Goal: Task Accomplishment & Management: Use online tool/utility

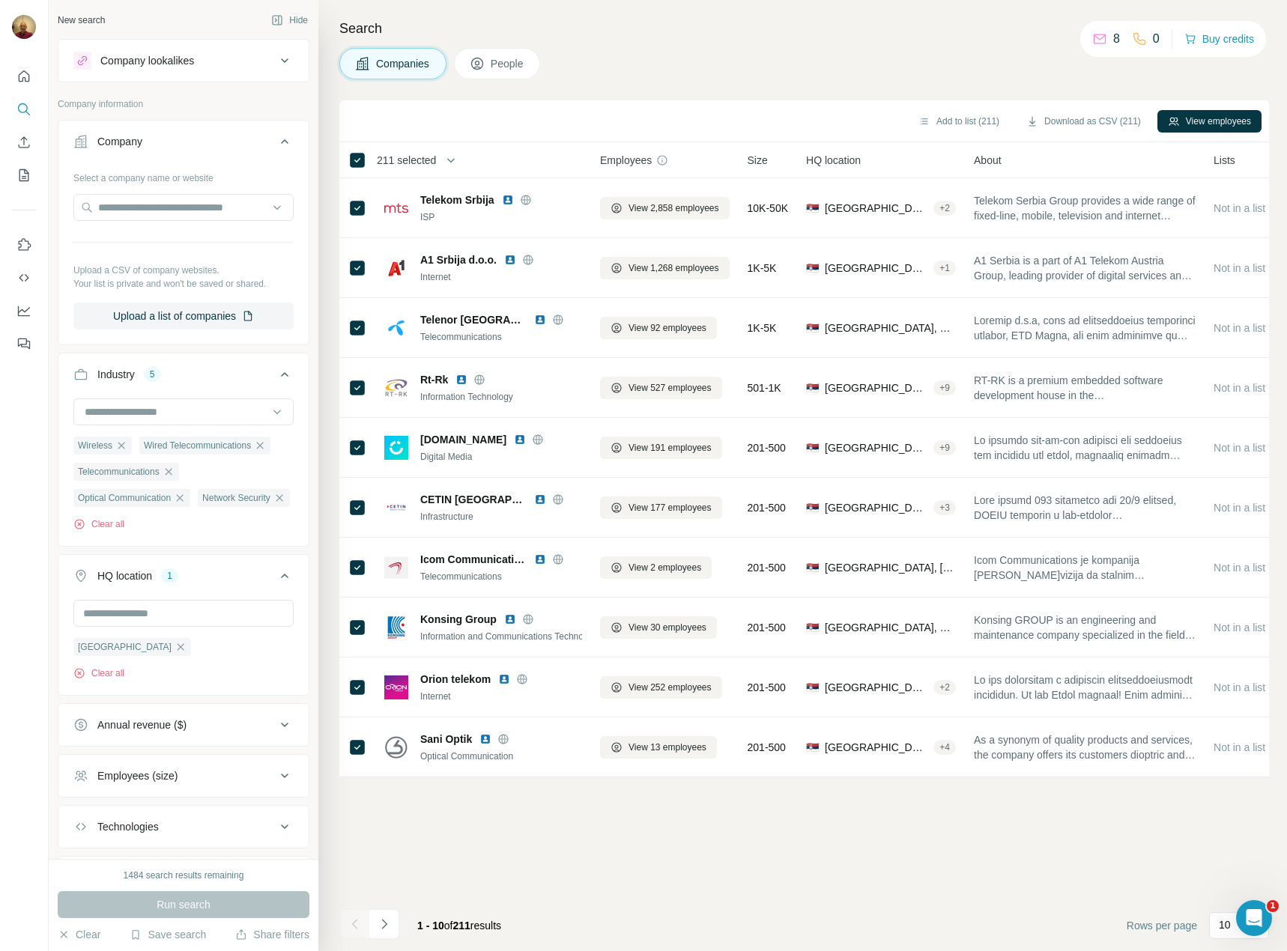
scroll to position [10004, 0]
click at [950, 123] on button "Add to list (211)" at bounding box center [959, 121] width 102 height 22
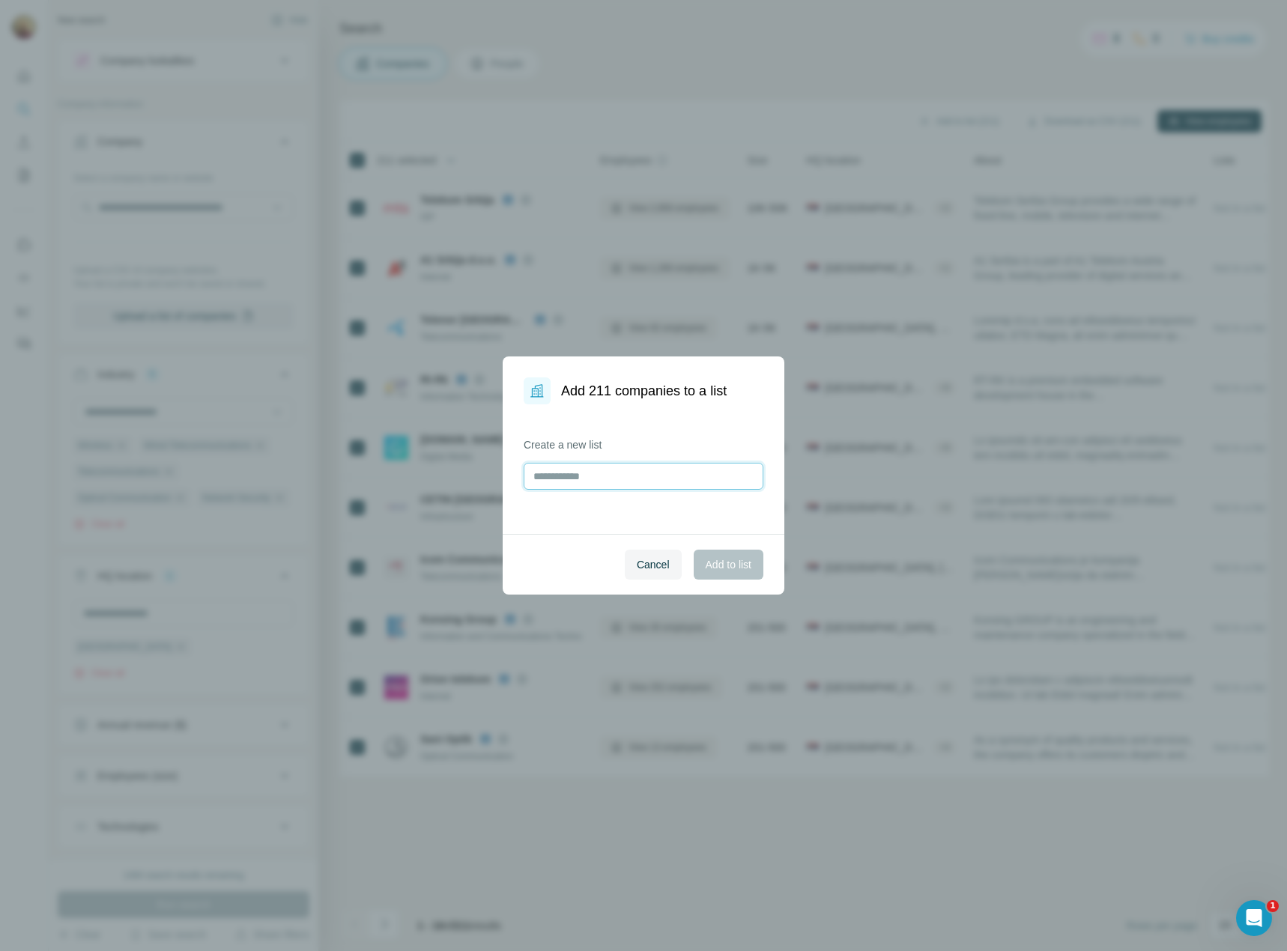
click at [576, 476] on input "text" at bounding box center [643, 476] width 240 height 27
type input "**********"
click at [743, 557] on span "Add to list" at bounding box center [728, 564] width 46 height 15
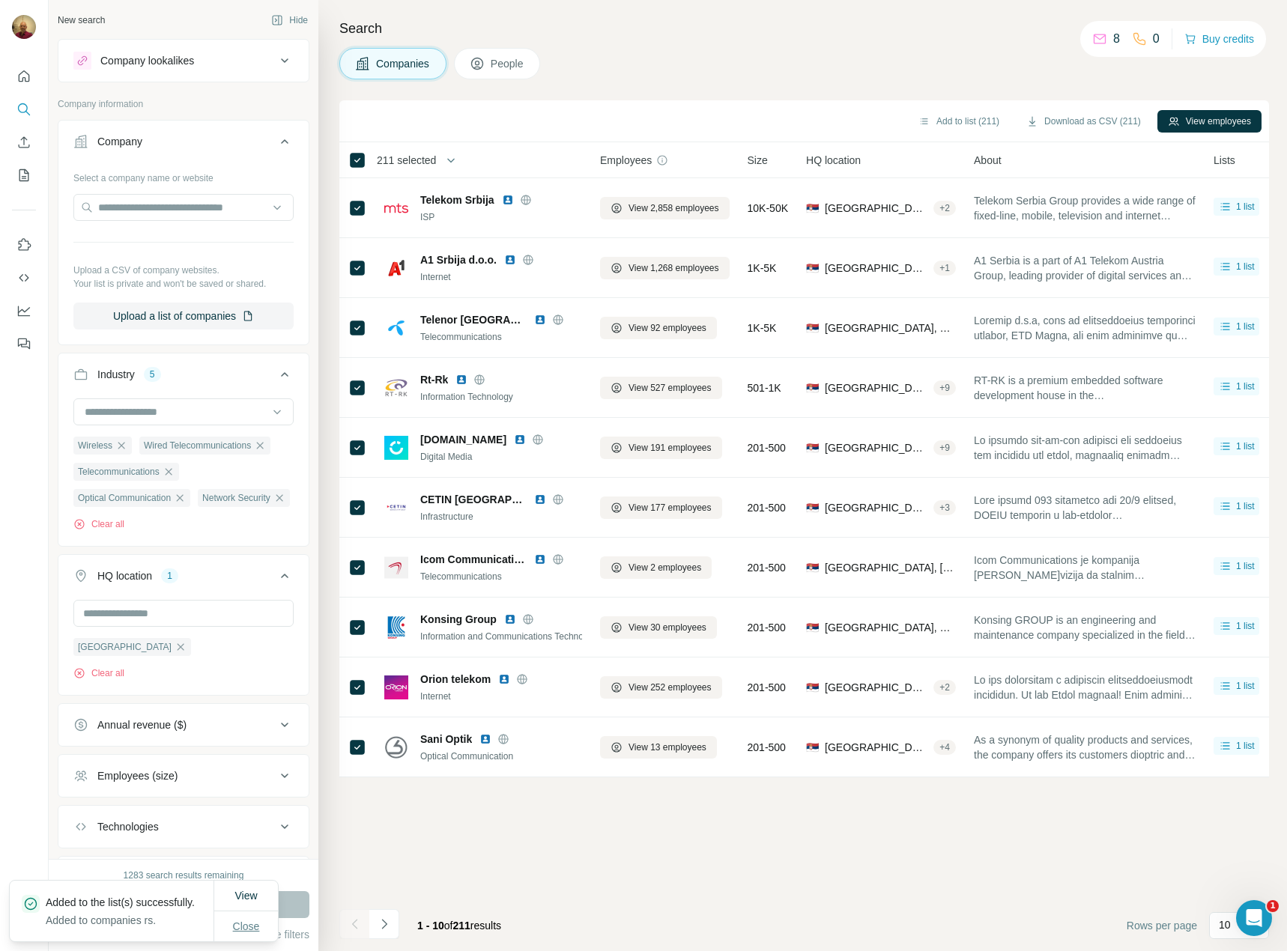
click at [246, 925] on span "Close" at bounding box center [246, 926] width 27 height 15
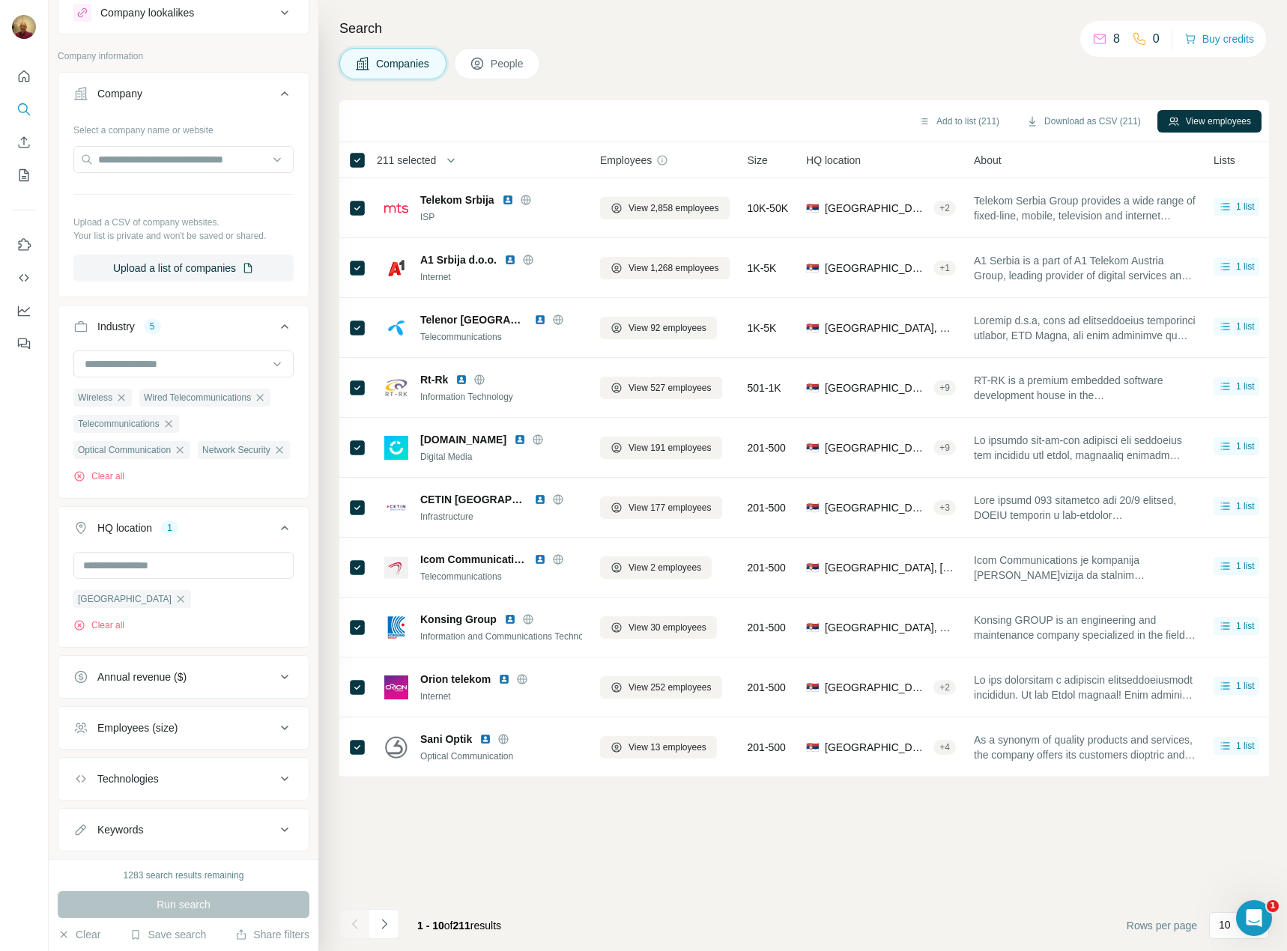
scroll to position [75, 0]
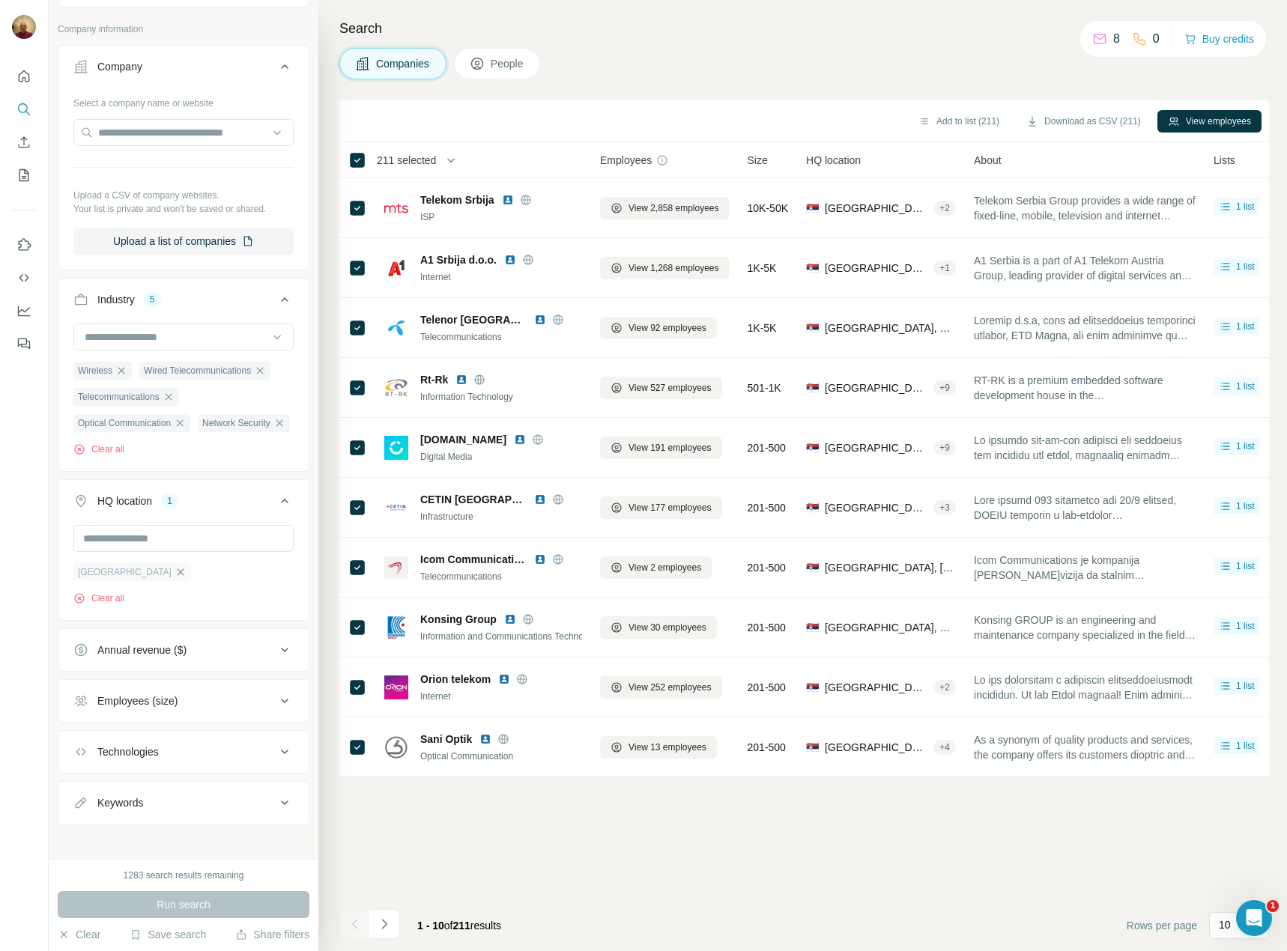
click at [174, 578] on icon "button" at bounding box center [180, 572] width 12 height 12
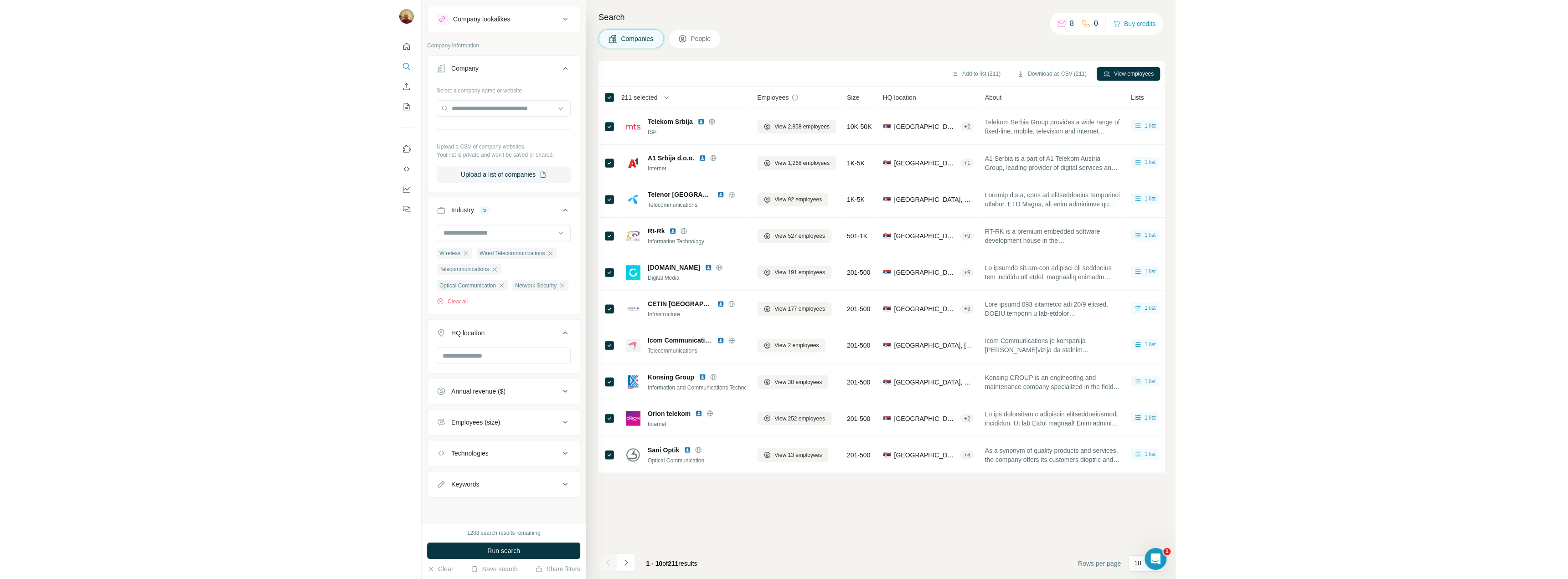
scroll to position [35, 0]
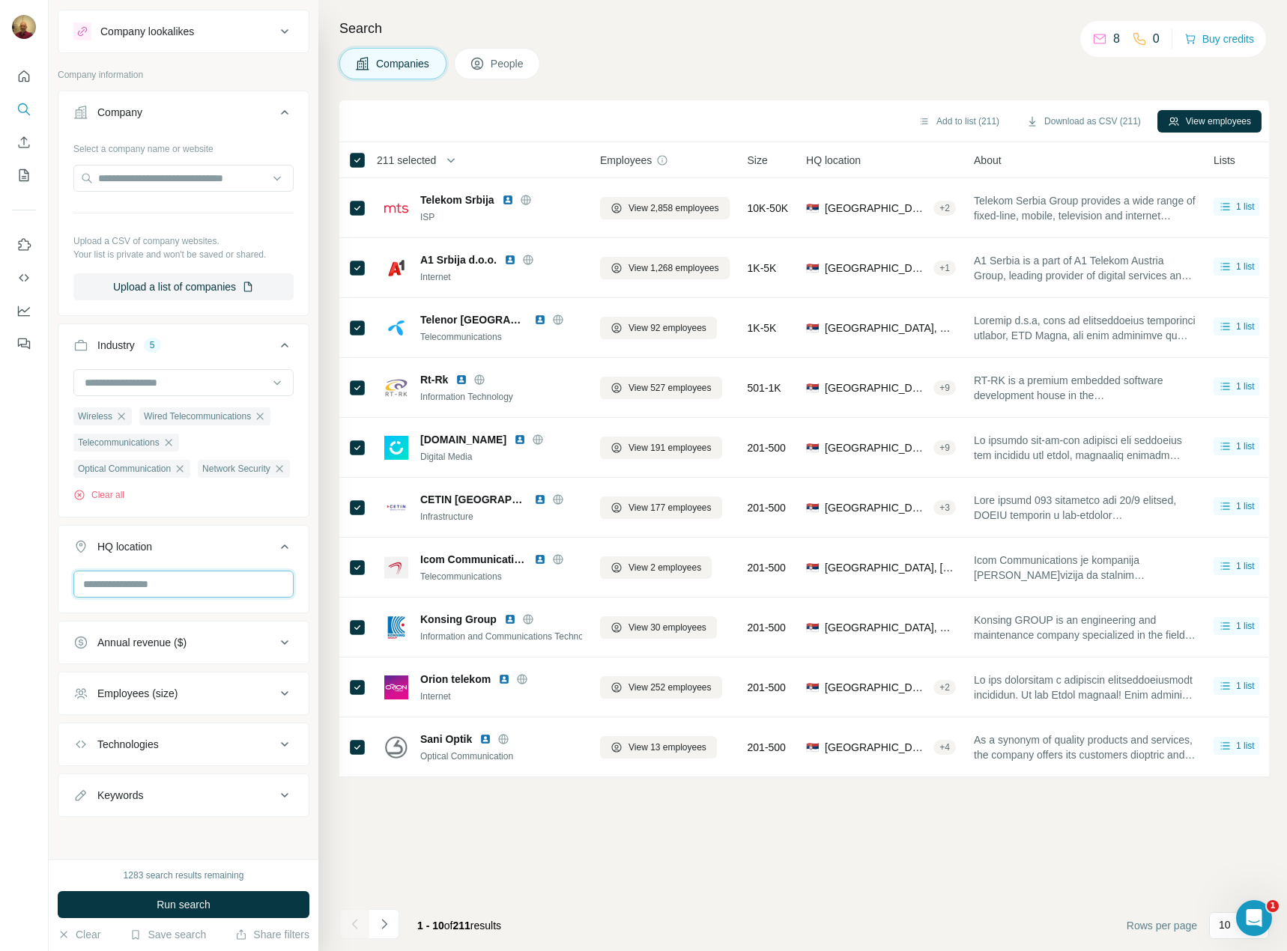
click at [128, 584] on input "text" at bounding box center [183, 584] width 220 height 27
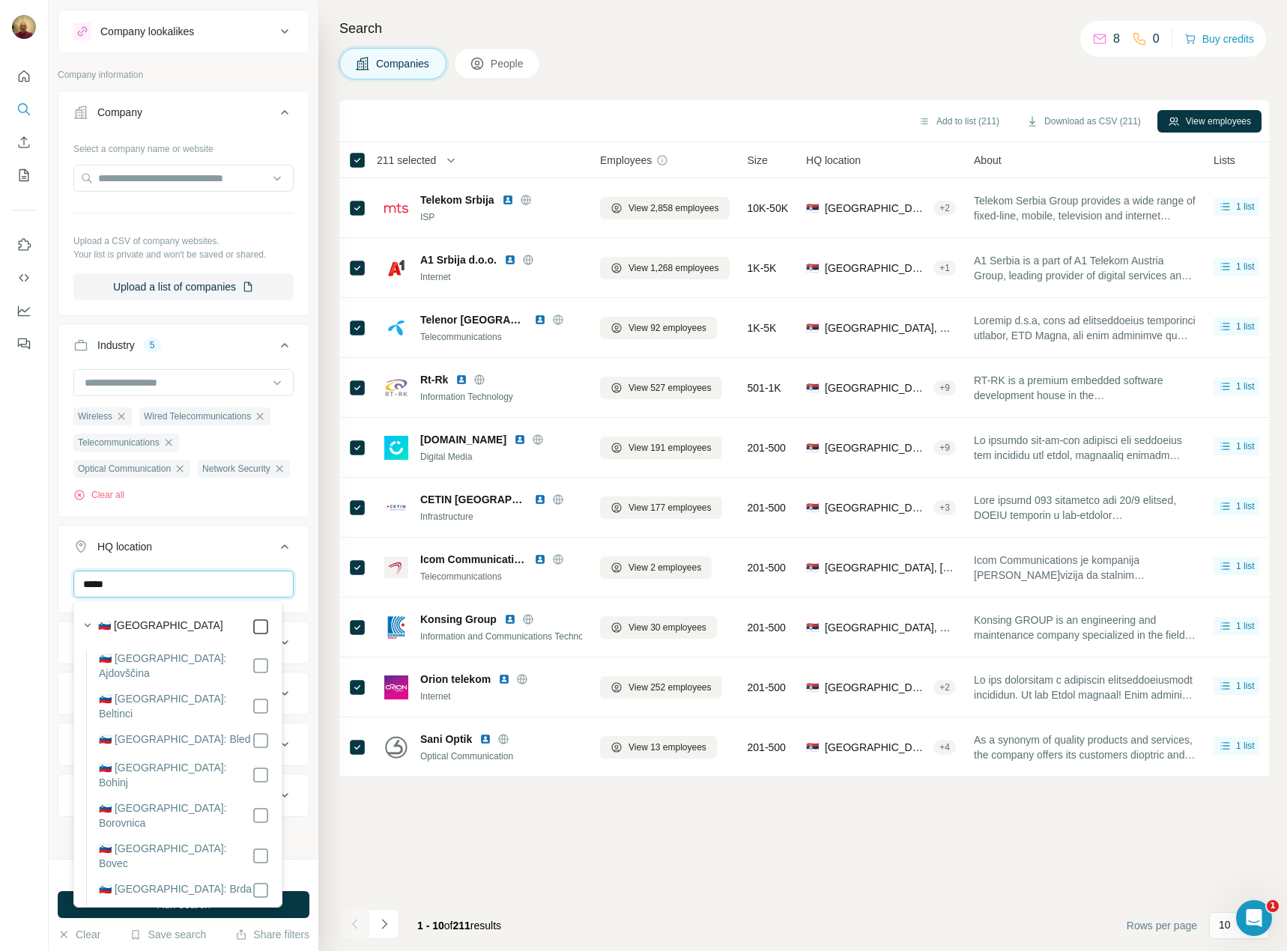
type input "*****"
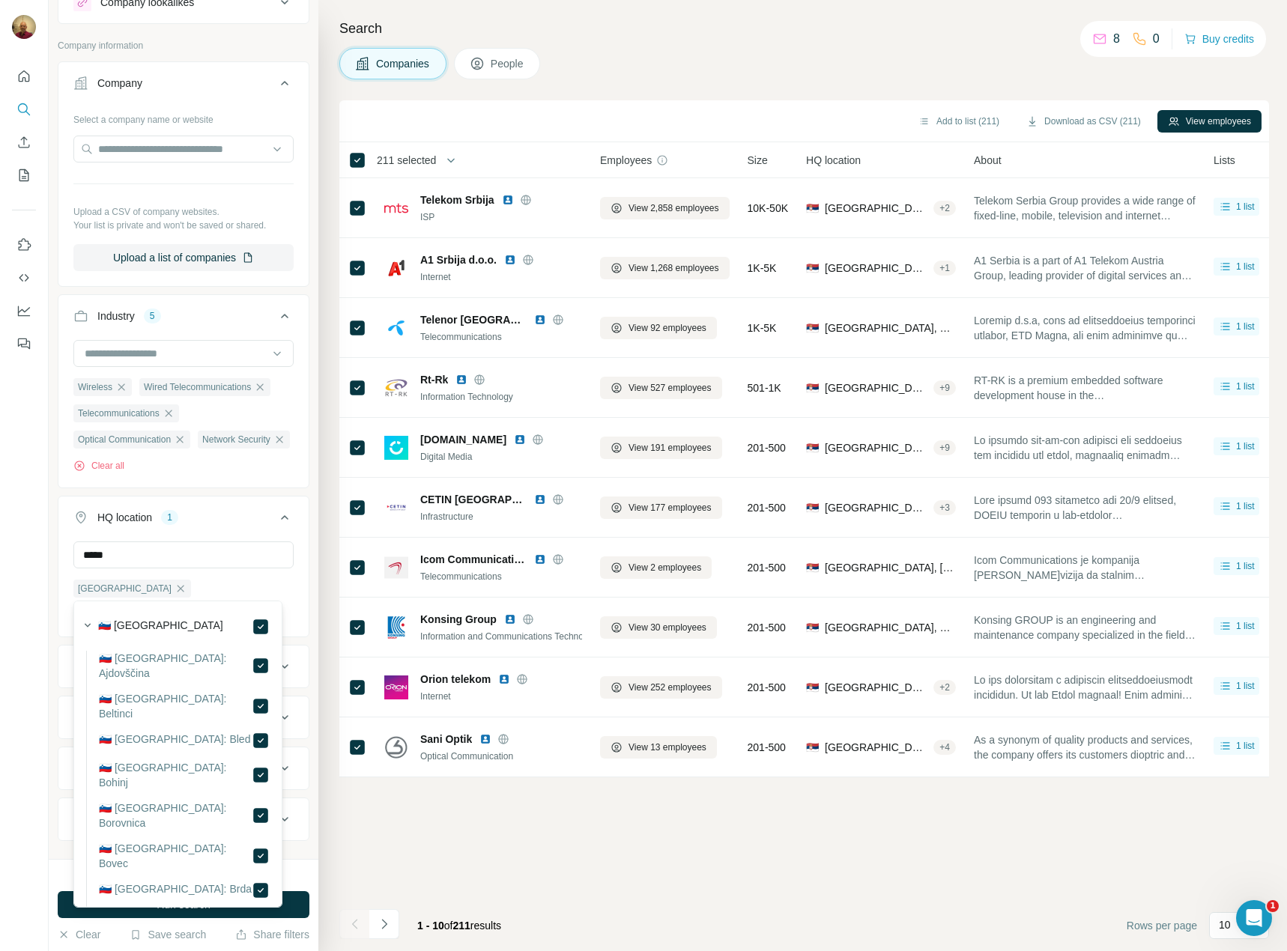
click at [241, 518] on ul "Company Select a company name or website Upload a CSV of company websites. Your…" at bounding box center [184, 451] width 252 height 780
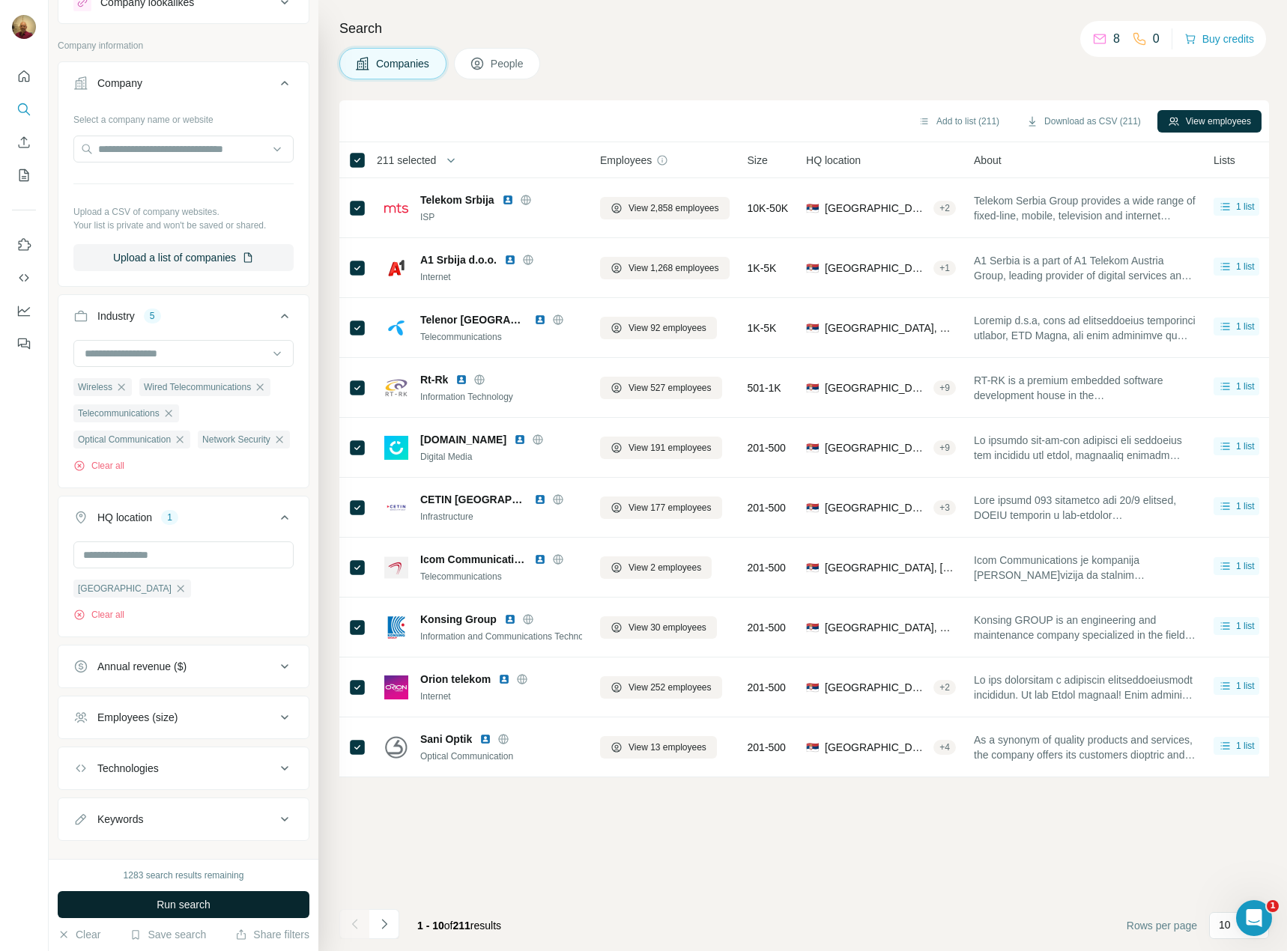
click at [177, 905] on span "Run search" at bounding box center [184, 904] width 54 height 15
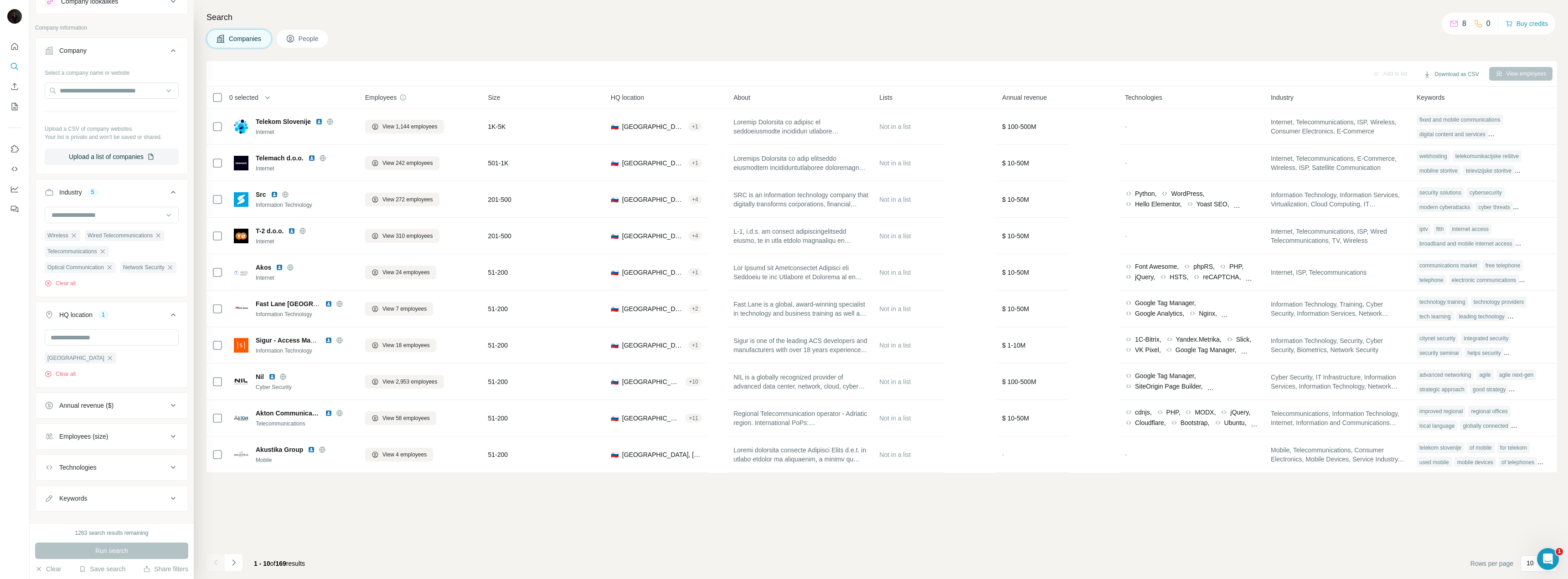
click at [243, 99] on span "0 selected" at bounding box center [244, 97] width 29 height 9
click at [264, 151] on input "Select a number (up to 500)" at bounding box center [266, 150] width 29 height 16
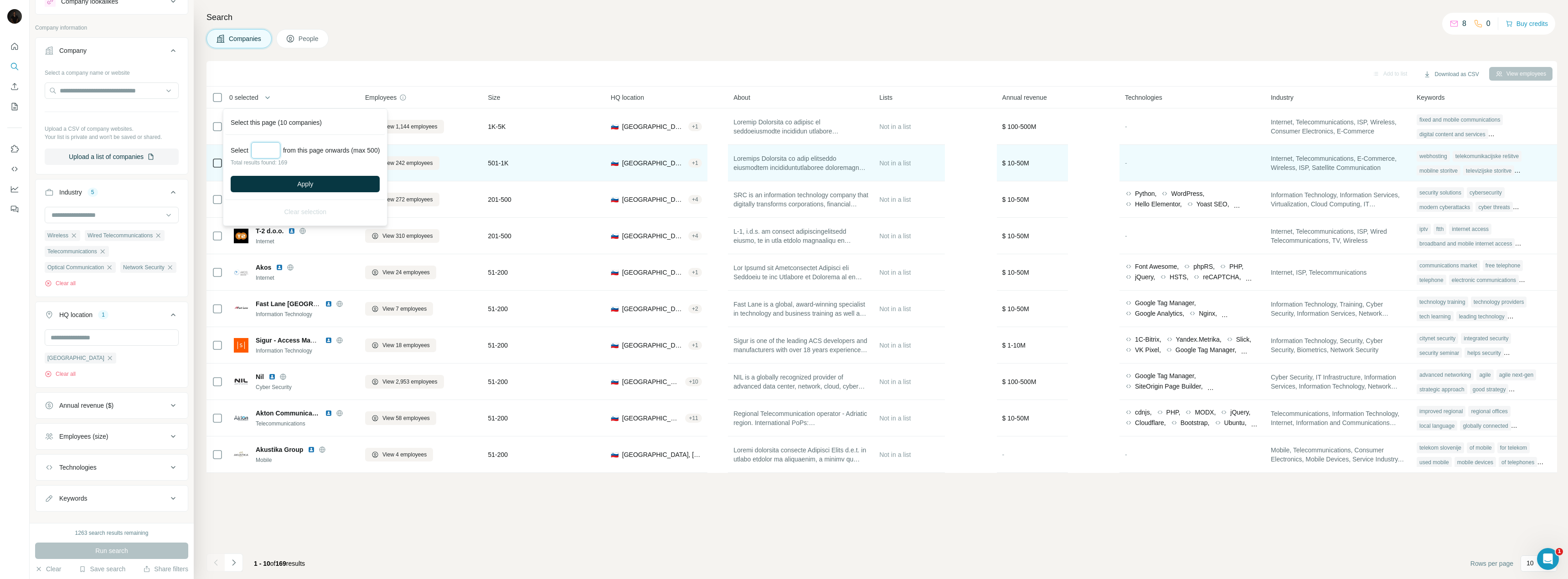
type input "***"
click at [327, 179] on button "Apply" at bounding box center [305, 184] width 149 height 16
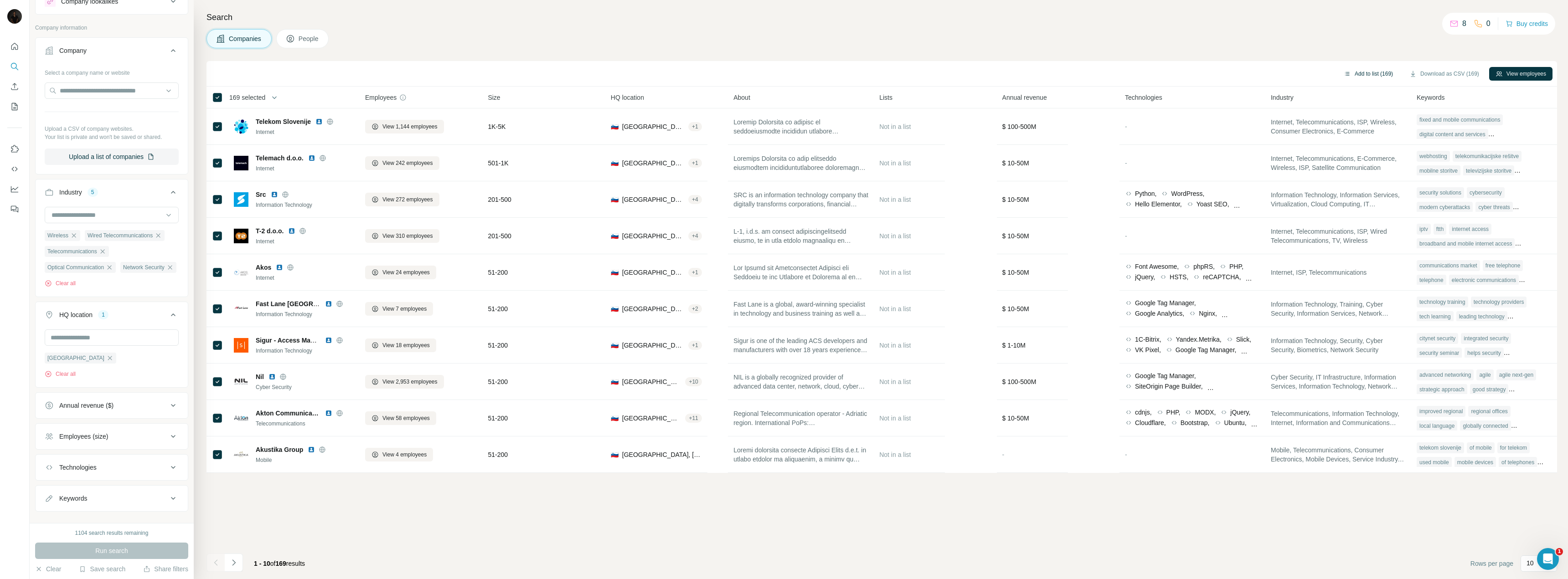
click at [783, 73] on button "Add to list (169)" at bounding box center [1368, 74] width 62 height 13
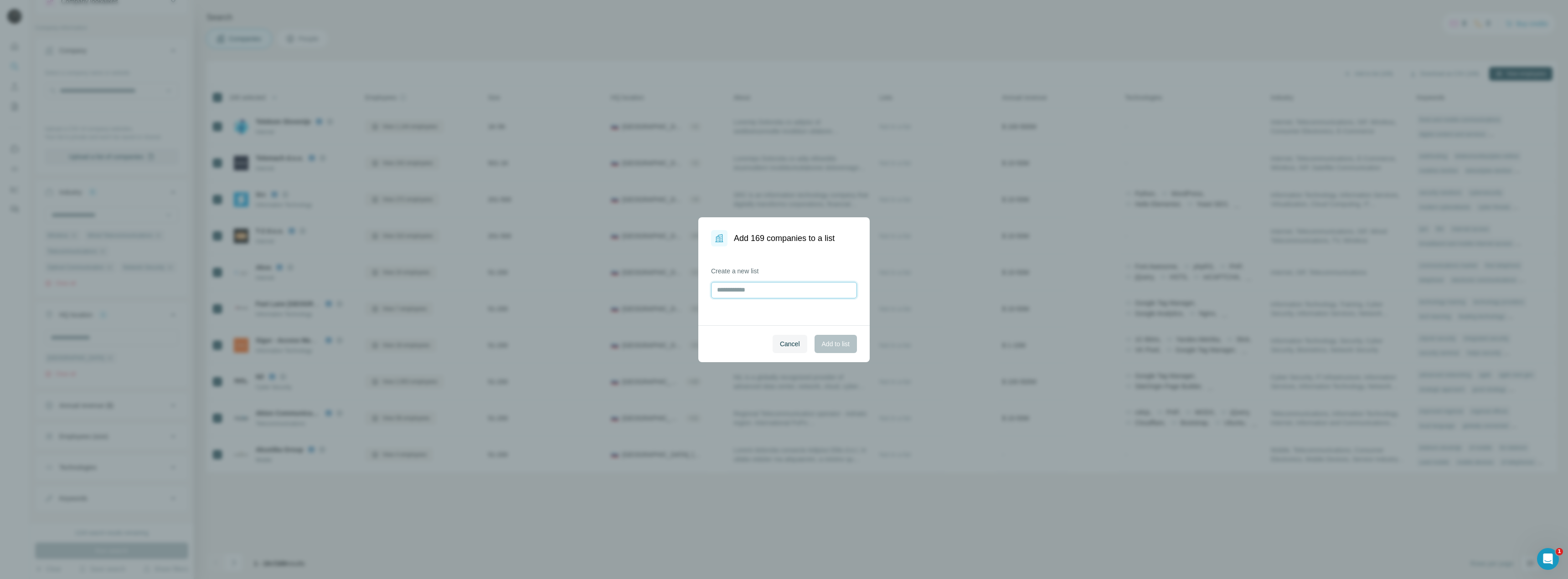
click at [737, 288] on input "text" at bounding box center [784, 290] width 146 height 16
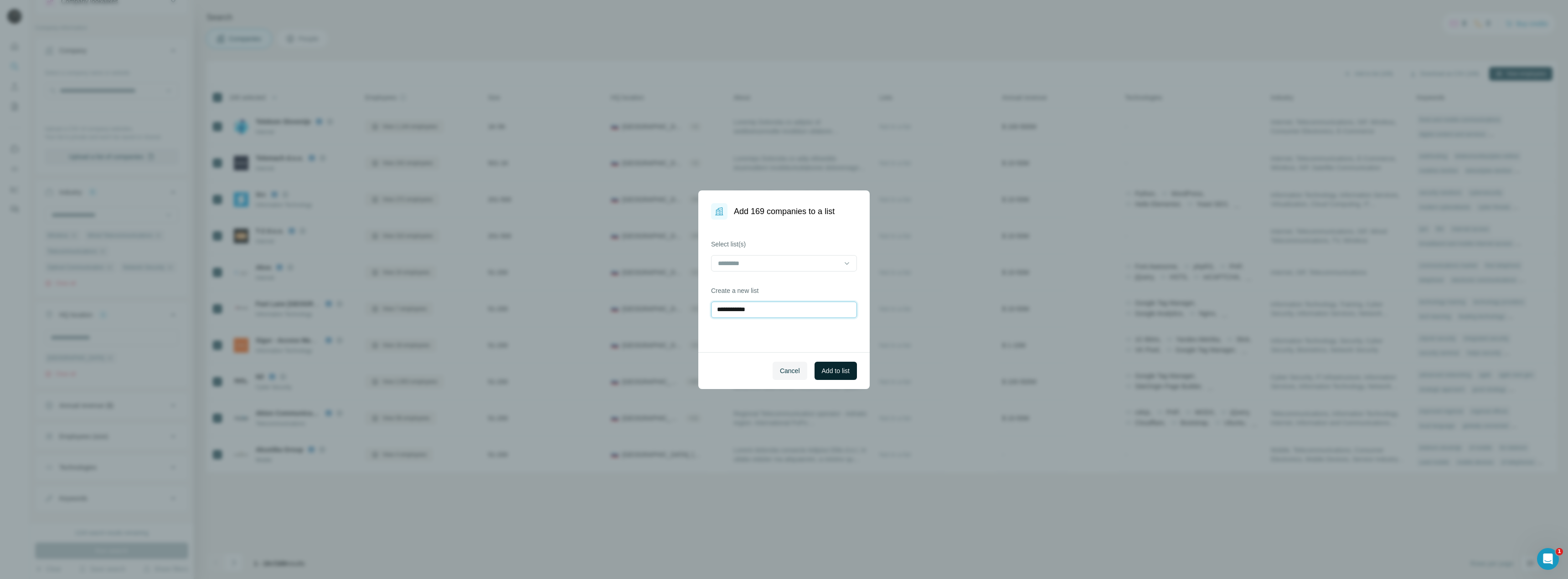
type input "**********"
click at [783, 372] on span "Add to list" at bounding box center [836, 370] width 28 height 9
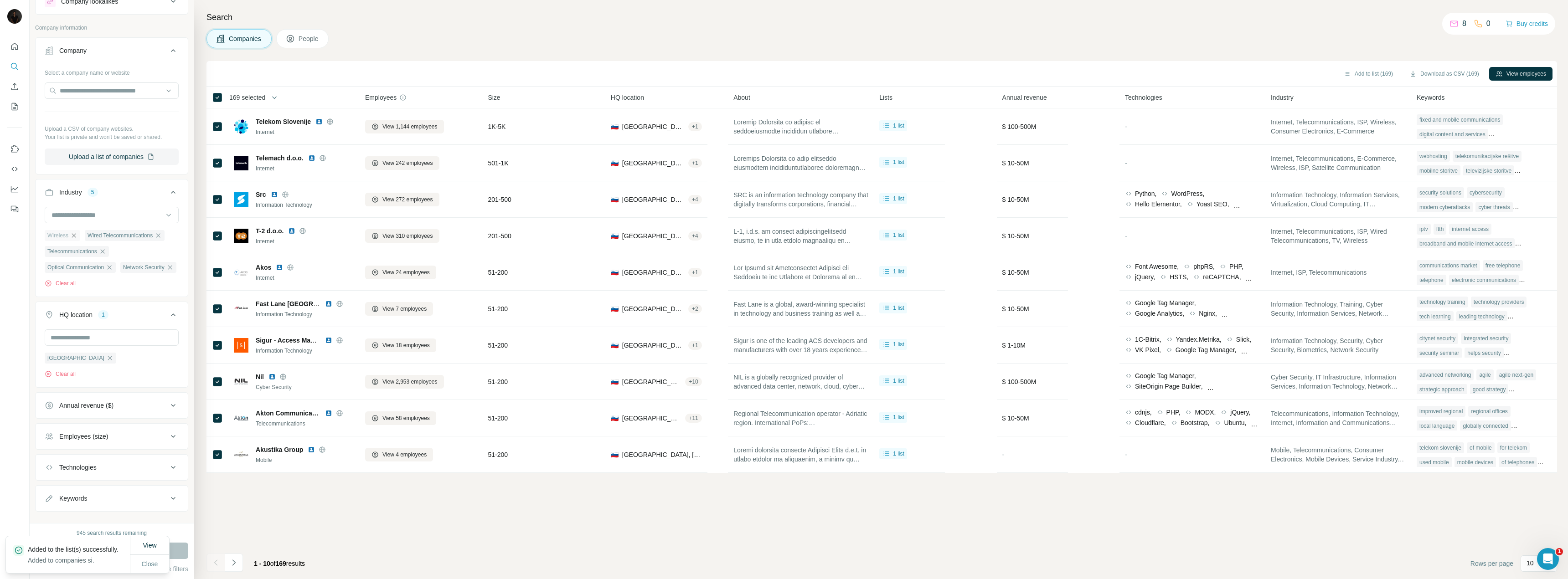
click at [75, 236] on icon "button" at bounding box center [74, 235] width 7 height 7
click at [120, 238] on icon "button" at bounding box center [118, 235] width 7 height 7
click at [106, 235] on icon "button" at bounding box center [102, 237] width 7 height 7
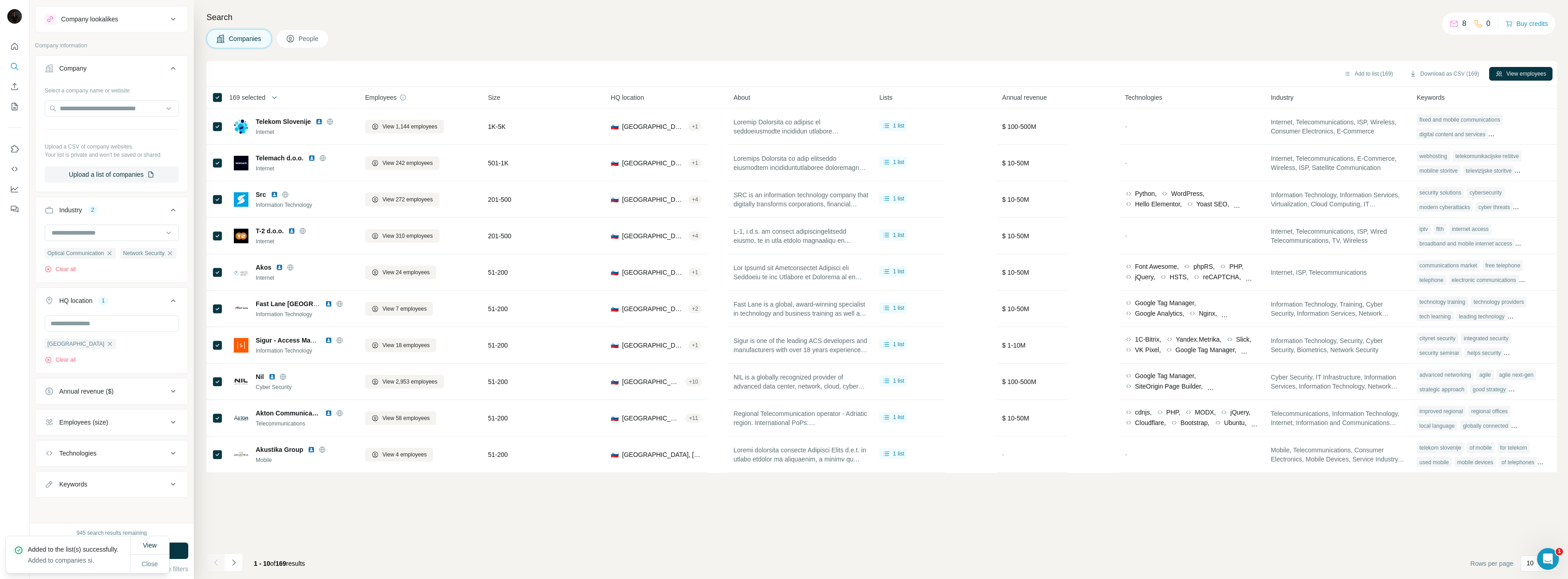
click at [111, 249] on icon "button" at bounding box center [110, 253] width 7 height 7
click at [98, 252] on icon "button" at bounding box center [94, 253] width 7 height 7
click at [97, 248] on input at bounding box center [107, 251] width 113 height 10
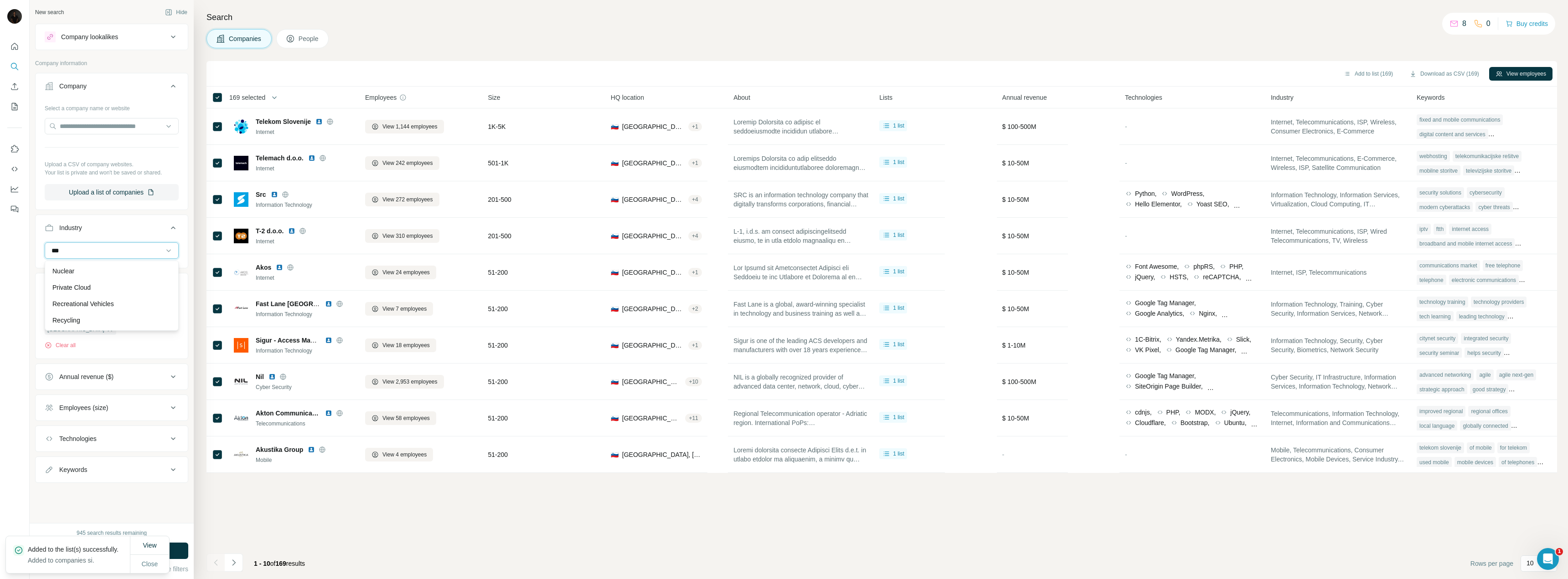
scroll to position [49, 0]
type input "*****"
click at [97, 287] on div "Cloud Security" at bounding box center [111, 287] width 119 height 9
click at [96, 249] on input at bounding box center [107, 251] width 113 height 10
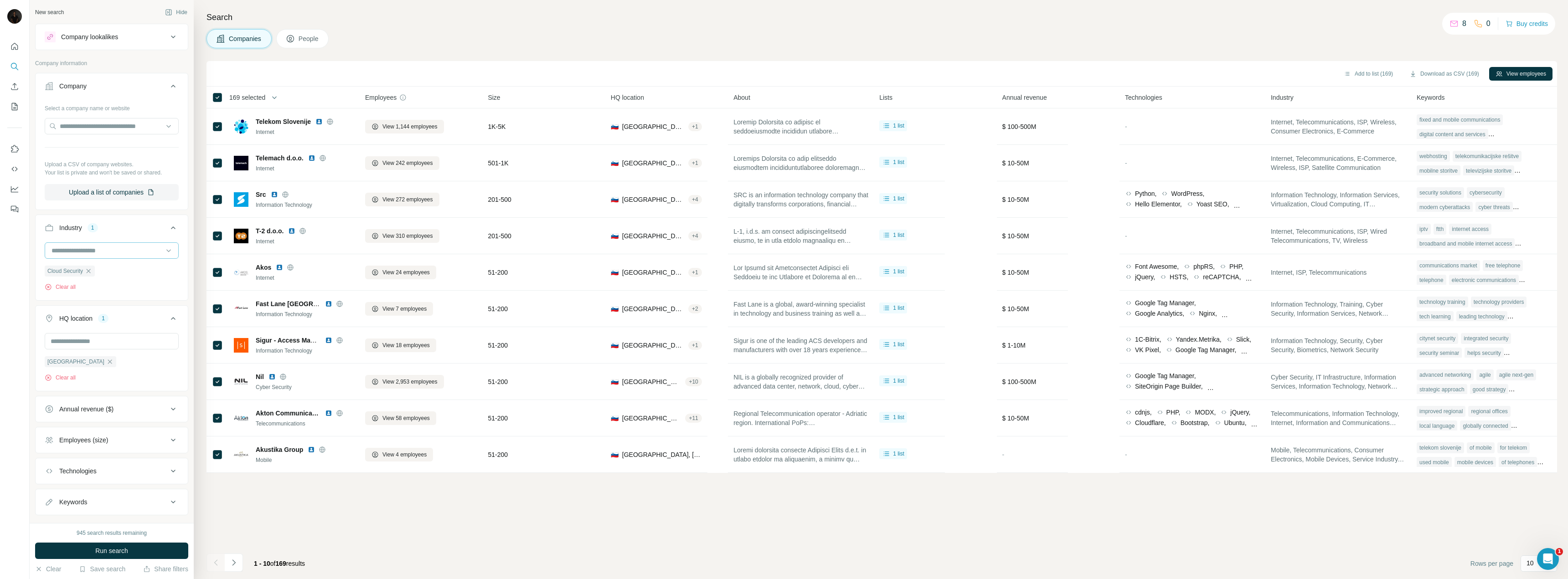
click at [61, 245] on div at bounding box center [107, 250] width 113 height 15
type input "*****"
click at [126, 273] on p "Information and Communications Technology (ICT)" at bounding box center [108, 276] width 111 height 18
click at [79, 249] on input at bounding box center [107, 251] width 113 height 10
click at [63, 251] on input at bounding box center [107, 251] width 113 height 10
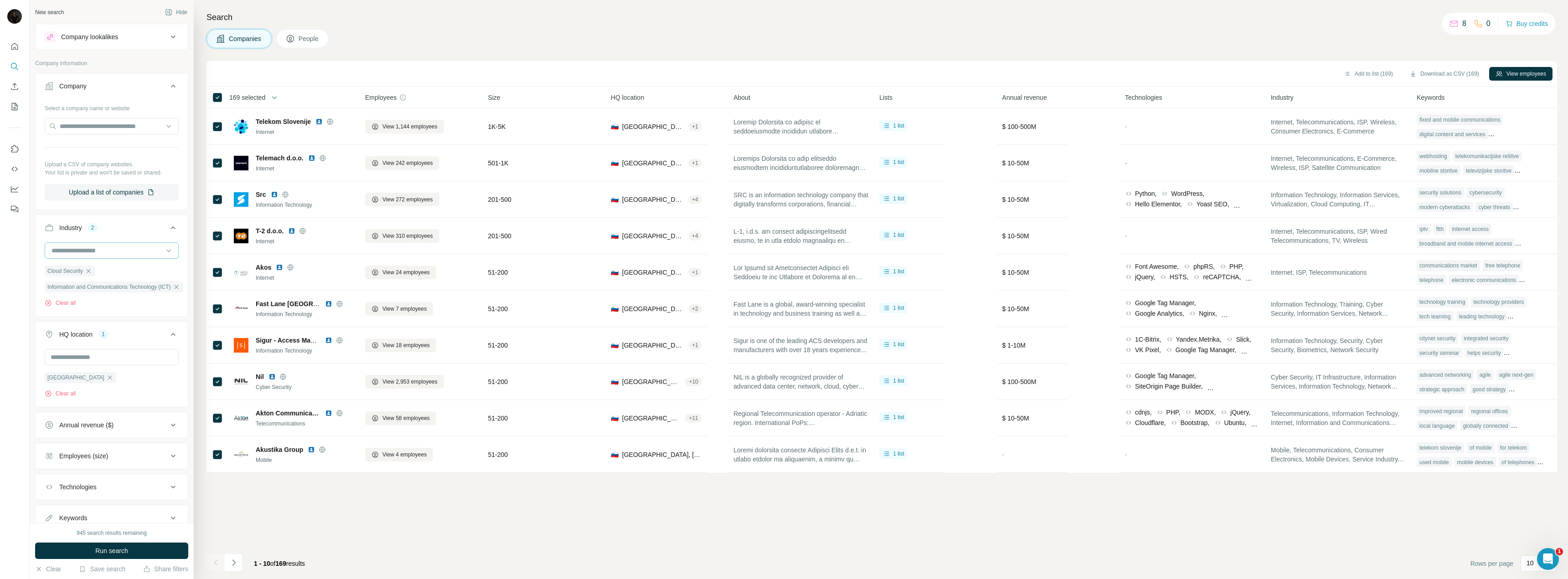
click at [63, 251] on input at bounding box center [107, 251] width 113 height 10
click at [55, 250] on input at bounding box center [107, 251] width 113 height 10
click at [61, 249] on input at bounding box center [107, 251] width 113 height 10
type input "****"
click at [107, 300] on p "Communications Infrastructure" at bounding box center [96, 303] width 87 height 9
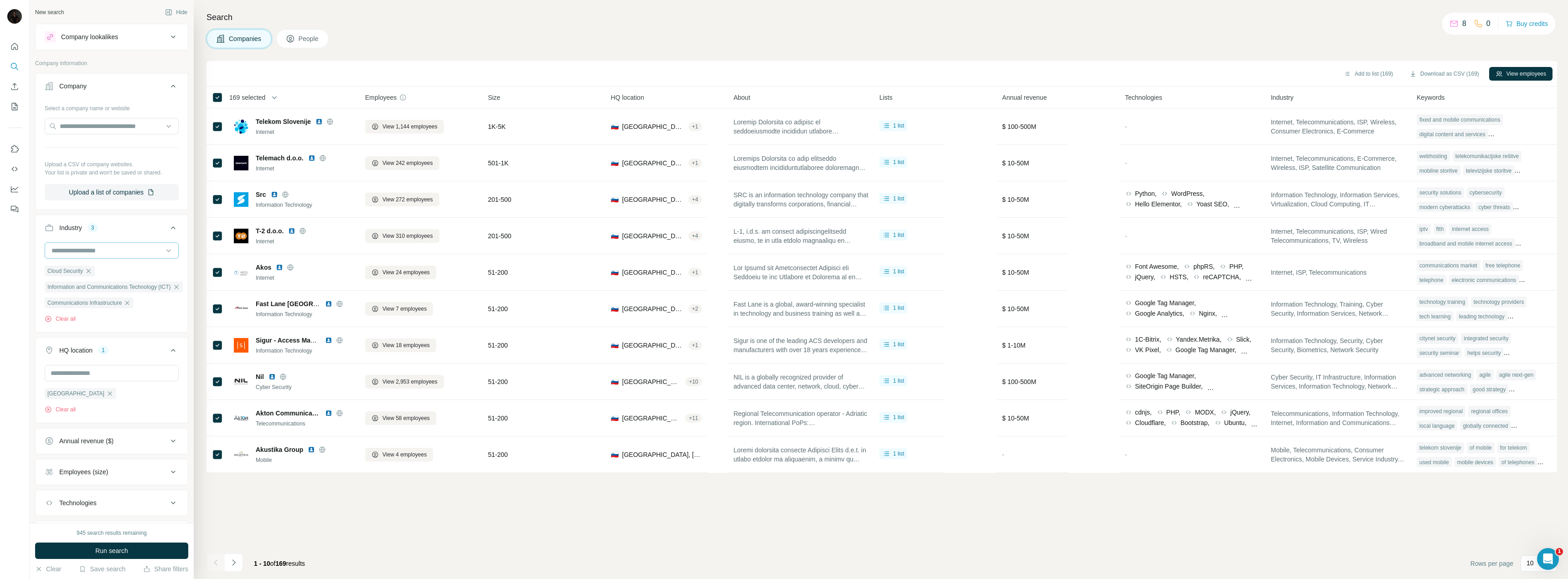
click at [54, 248] on input at bounding box center [107, 251] width 113 height 10
type input "****"
click at [137, 553] on button "Run search" at bounding box center [112, 550] width 153 height 16
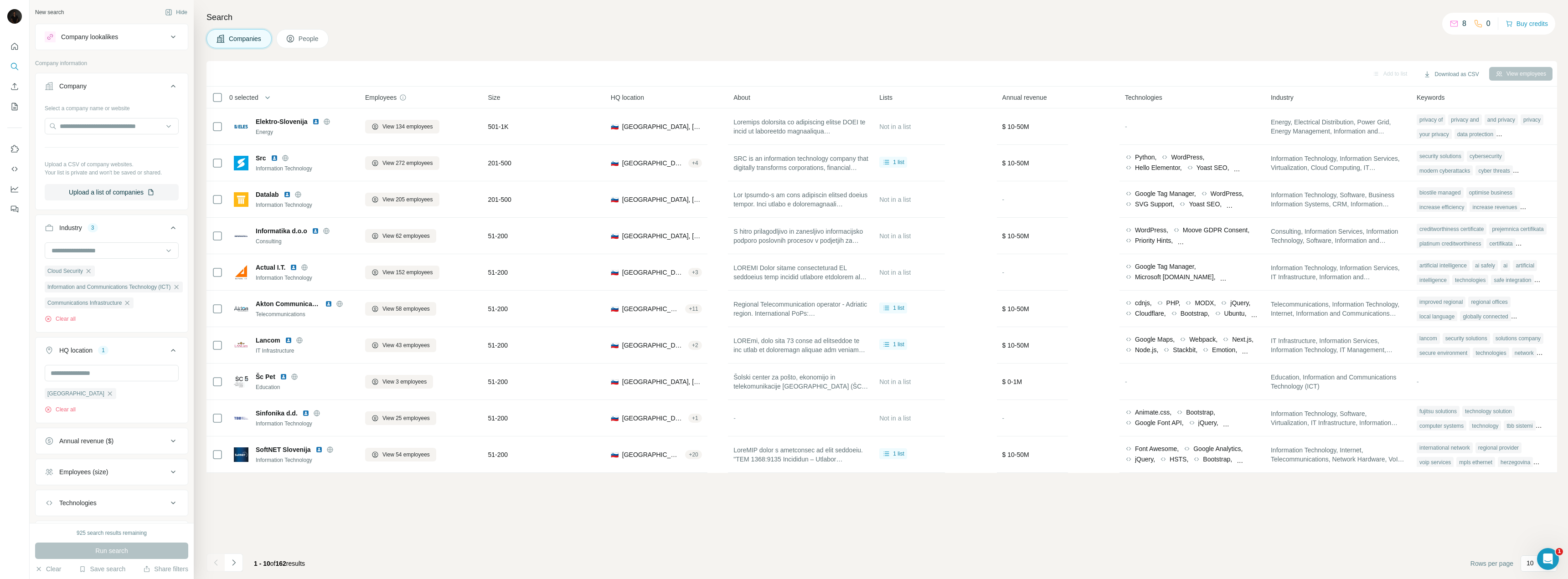
click at [256, 97] on span "0 selected" at bounding box center [244, 97] width 29 height 9
click at [268, 148] on input "Select a number (up to 500)" at bounding box center [266, 150] width 29 height 16
click at [114, 271] on ul "Cloud Security Information and Communications Technology (ICT) Communications I…" at bounding box center [113, 286] width 138 height 43
click at [108, 251] on input at bounding box center [107, 251] width 113 height 10
click at [240, 98] on span "10 selected" at bounding box center [246, 97] width 33 height 9
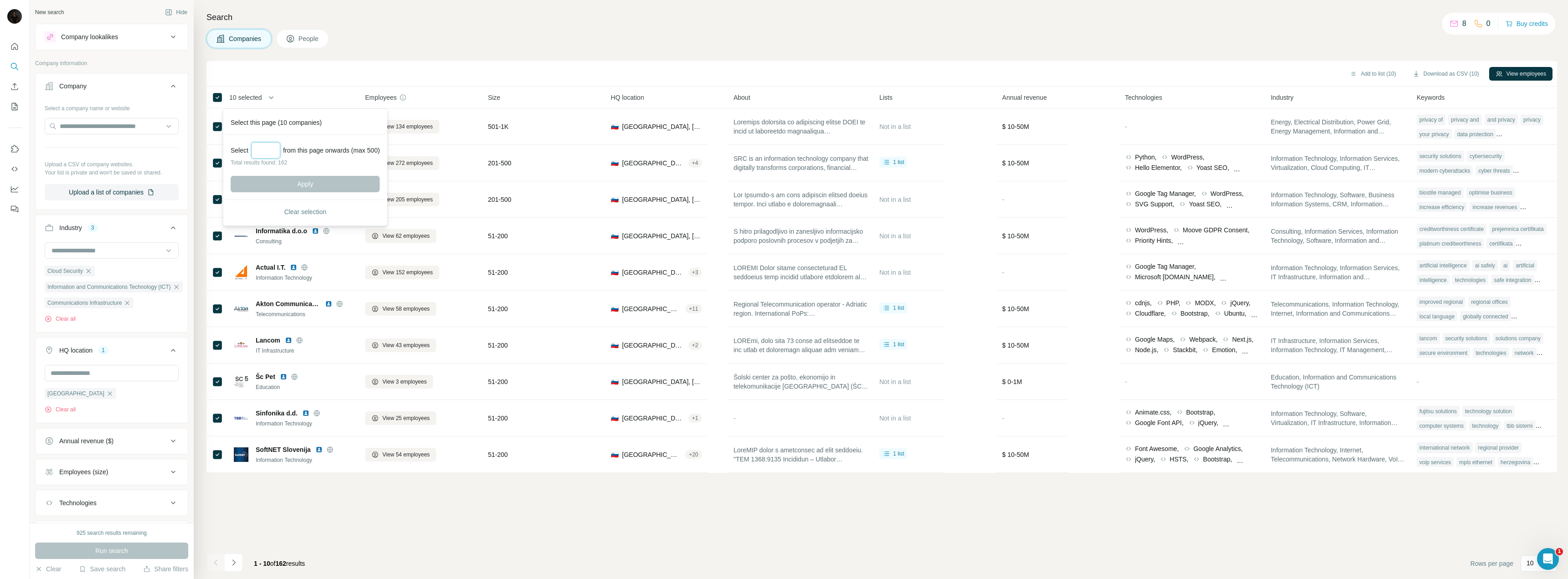
click at [272, 148] on input "Select a number (up to 500)" at bounding box center [266, 150] width 29 height 16
type input "***"
click at [300, 182] on span "Apply" at bounding box center [305, 184] width 16 height 9
click at [783, 74] on button "Add to list (162)" at bounding box center [1368, 74] width 62 height 13
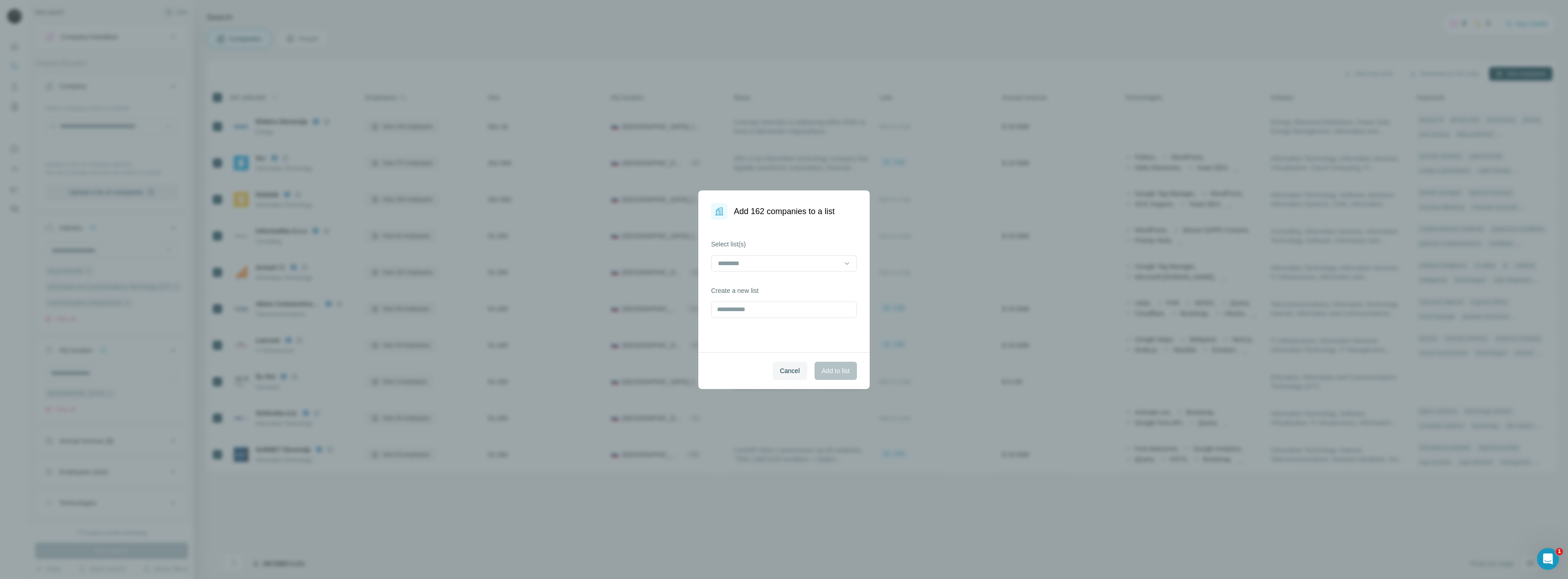
click at [771, 252] on div "Select list(s)" at bounding box center [784, 255] width 146 height 32
click at [770, 258] on input at bounding box center [779, 263] width 123 height 10
click at [764, 285] on div "companies si" at bounding box center [784, 283] width 130 height 9
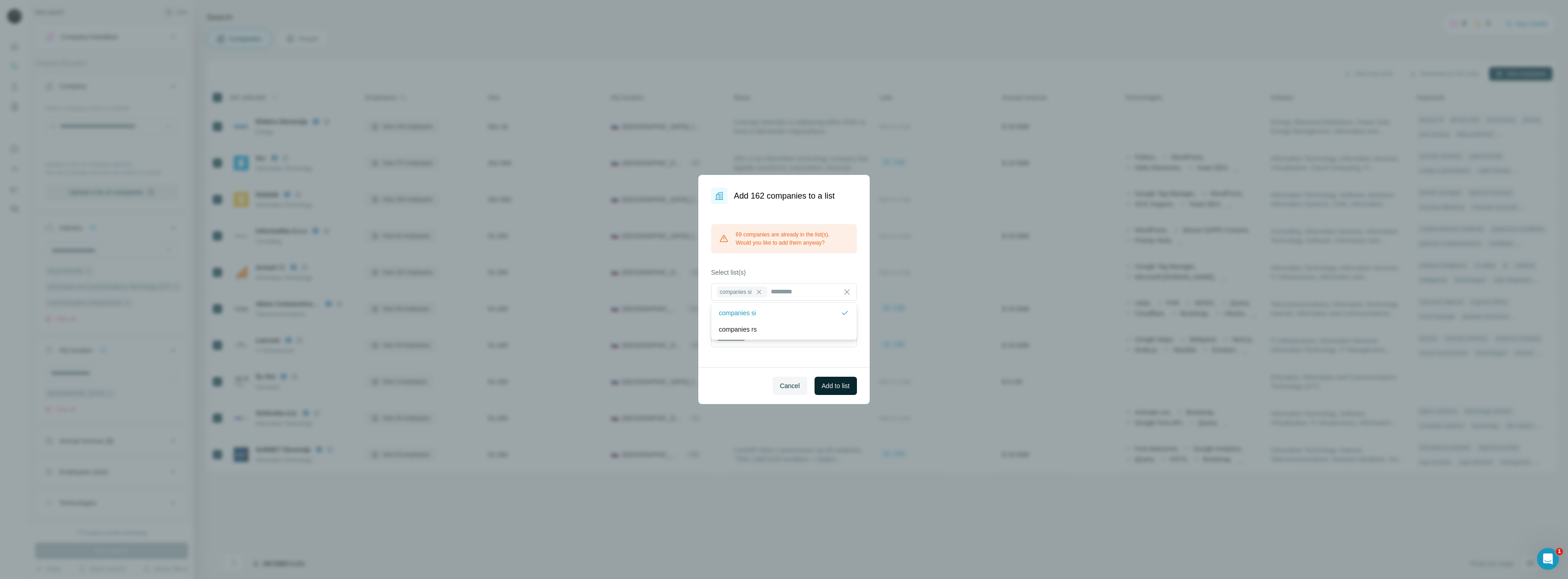
click at [783, 384] on span "Add to list" at bounding box center [836, 386] width 28 height 9
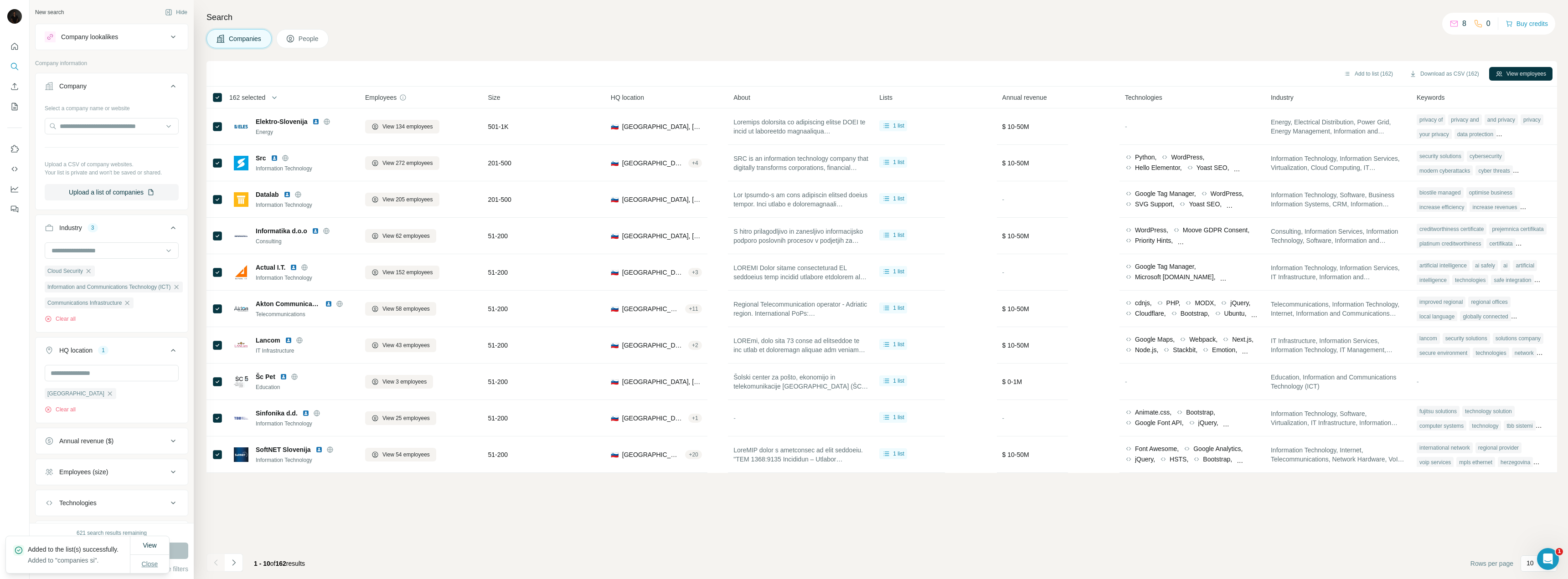
click at [143, 567] on span "Close" at bounding box center [150, 564] width 16 height 9
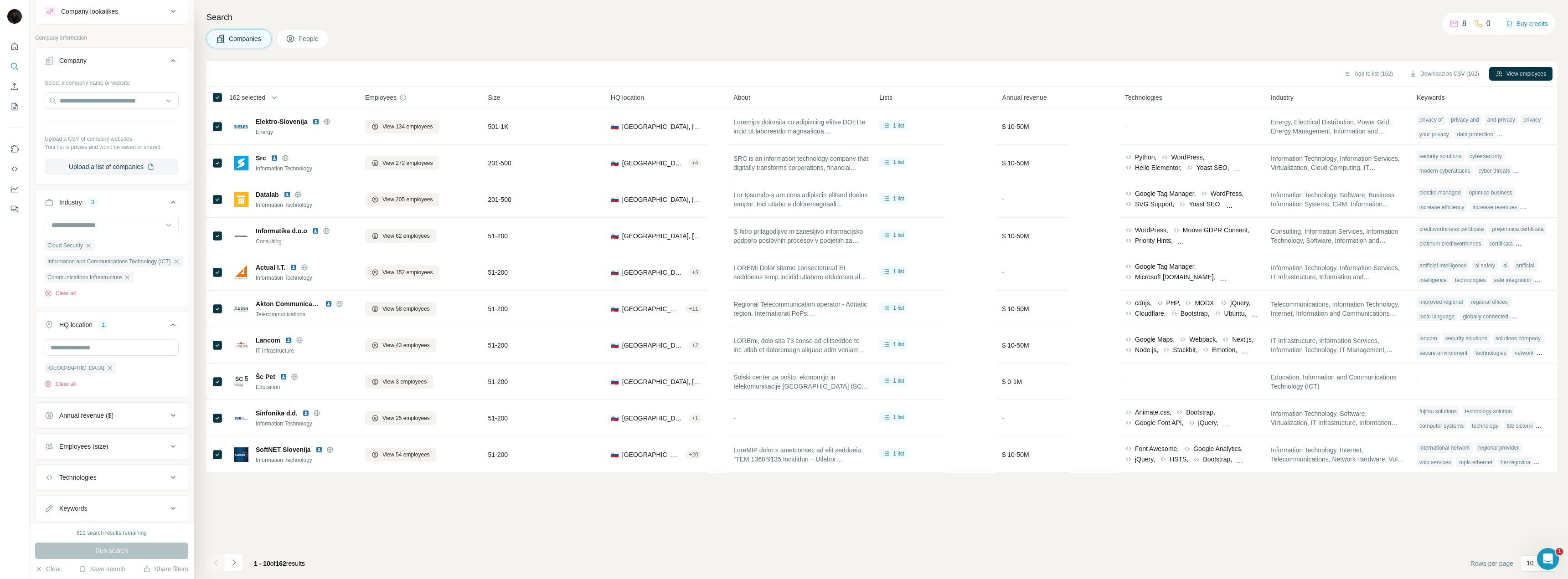
scroll to position [0, 0]
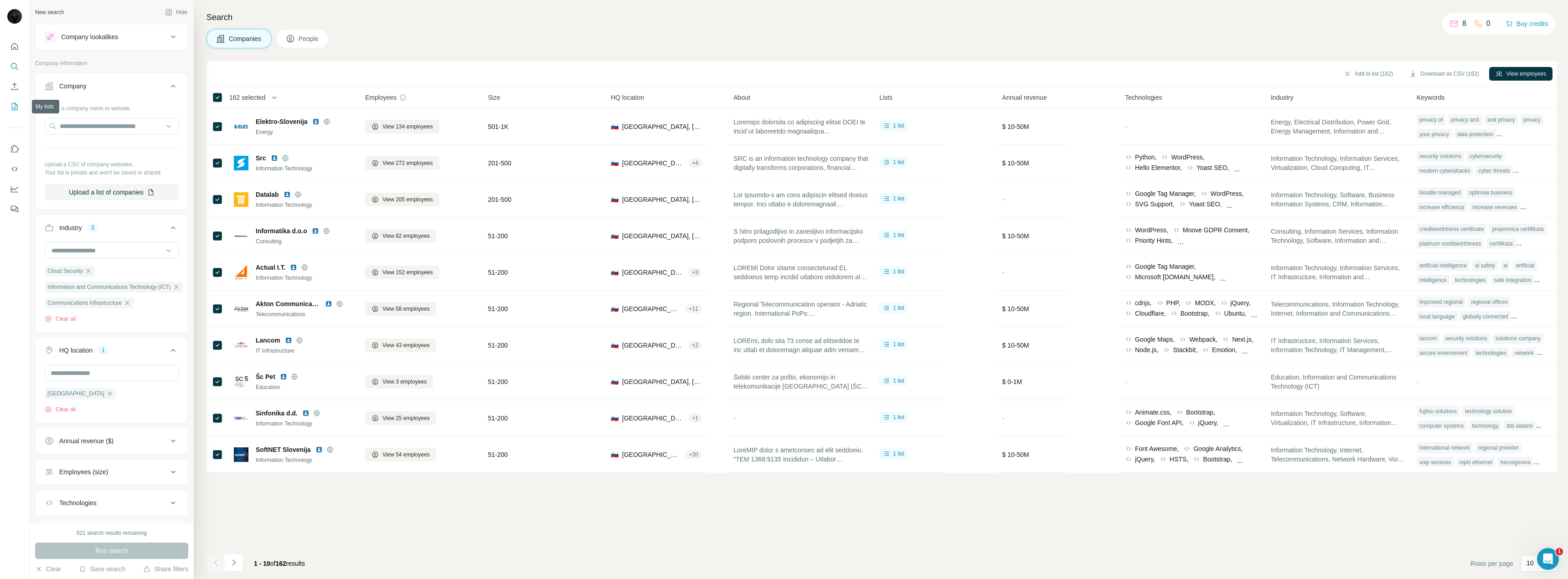
click at [13, 105] on icon "My lists" at bounding box center [14, 106] width 9 height 9
